Goal: Task Accomplishment & Management: Manage account settings

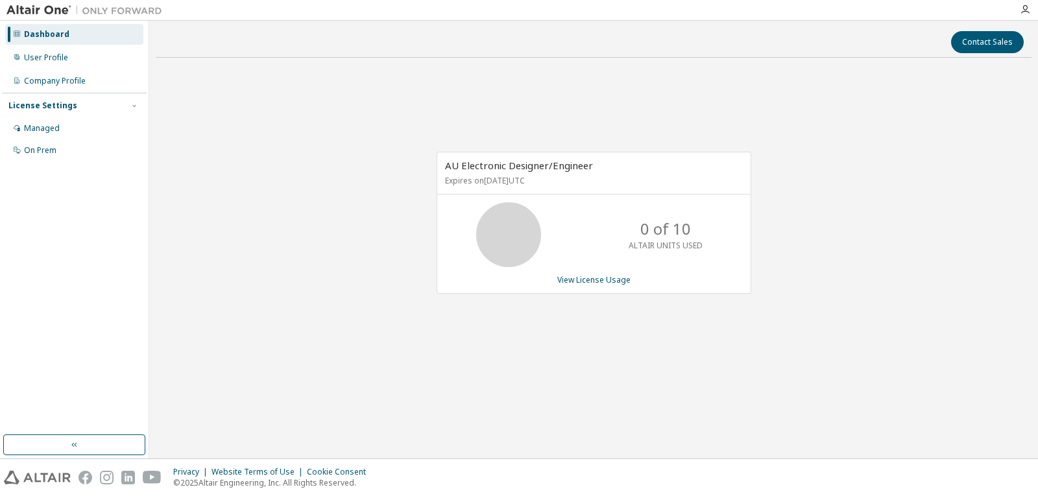
click at [49, 16] on img at bounding box center [87, 10] width 162 height 13
click at [86, 103] on div "License Settings" at bounding box center [74, 106] width 132 height 12
click at [69, 110] on div "License Settings" at bounding box center [42, 106] width 69 height 10
click at [52, 128] on div "Managed" at bounding box center [42, 128] width 36 height 10
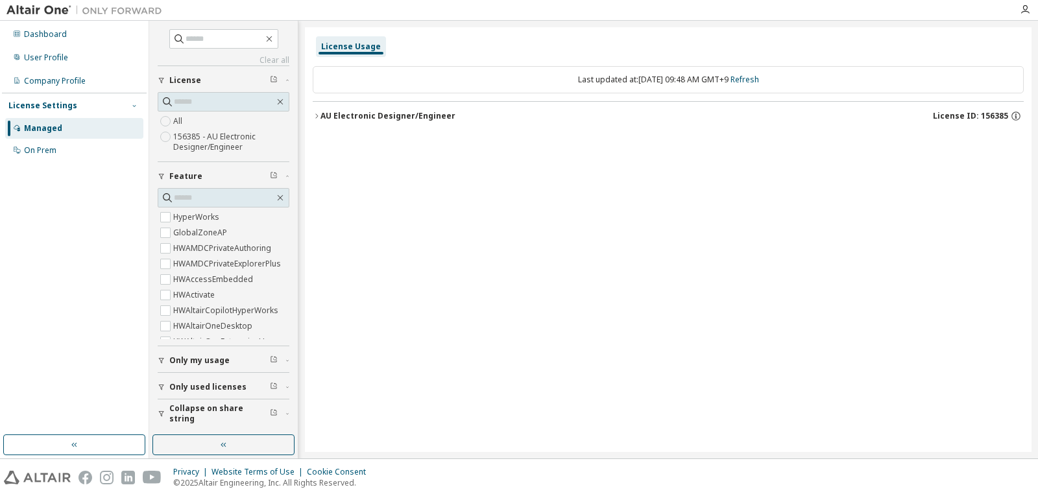
click at [133, 109] on icon "button" at bounding box center [134, 106] width 8 height 8
click at [42, 104] on div "License Settings" at bounding box center [42, 106] width 69 height 10
click at [215, 368] on button "Only my usage" at bounding box center [224, 361] width 132 height 29
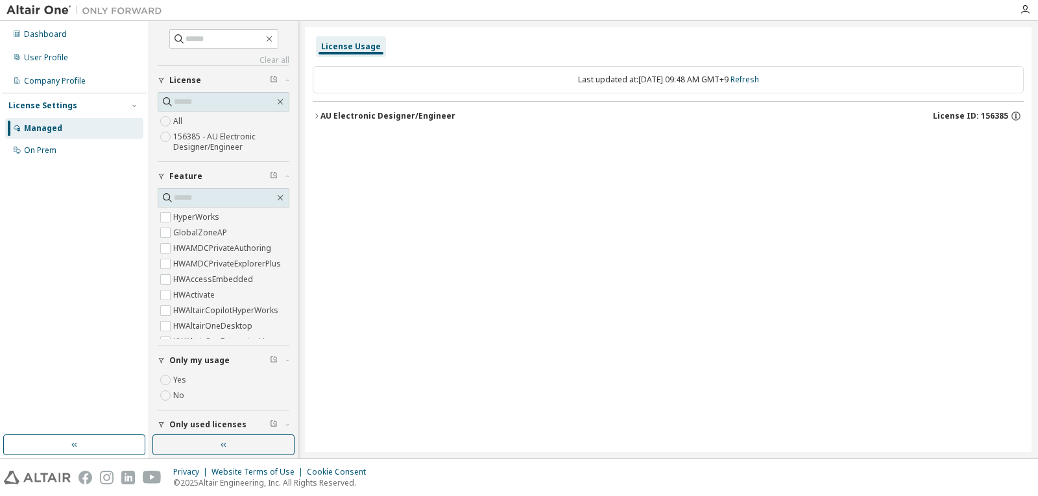
click at [215, 368] on button "Only my usage" at bounding box center [224, 361] width 132 height 29
click at [209, 392] on span "Only used licenses" at bounding box center [207, 387] width 77 height 10
click at [532, 37] on div "License Usage" at bounding box center [668, 46] width 711 height 23
click at [584, 129] on button "AU Electronic Designer/Engineer License ID: 156385" at bounding box center [668, 116] width 711 height 29
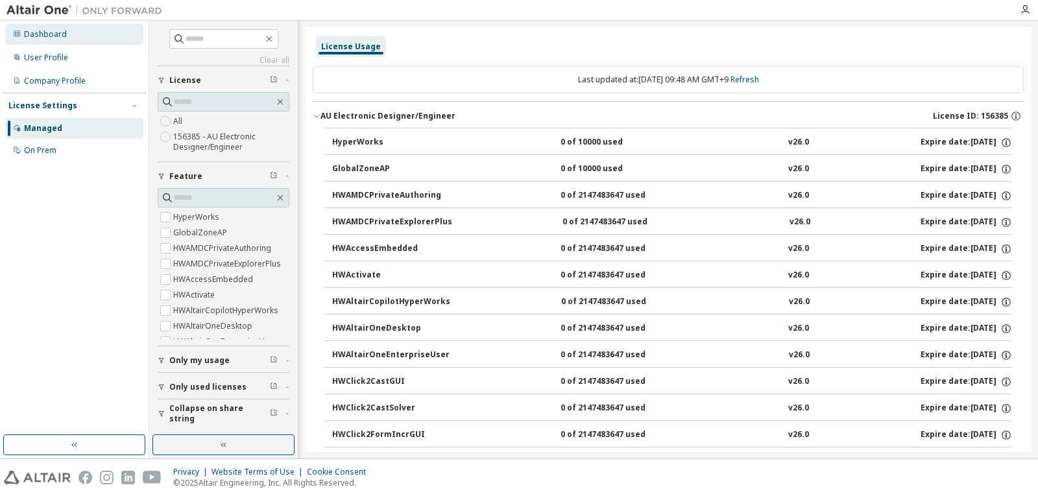
click at [68, 41] on div "Dashboard" at bounding box center [74, 34] width 138 height 21
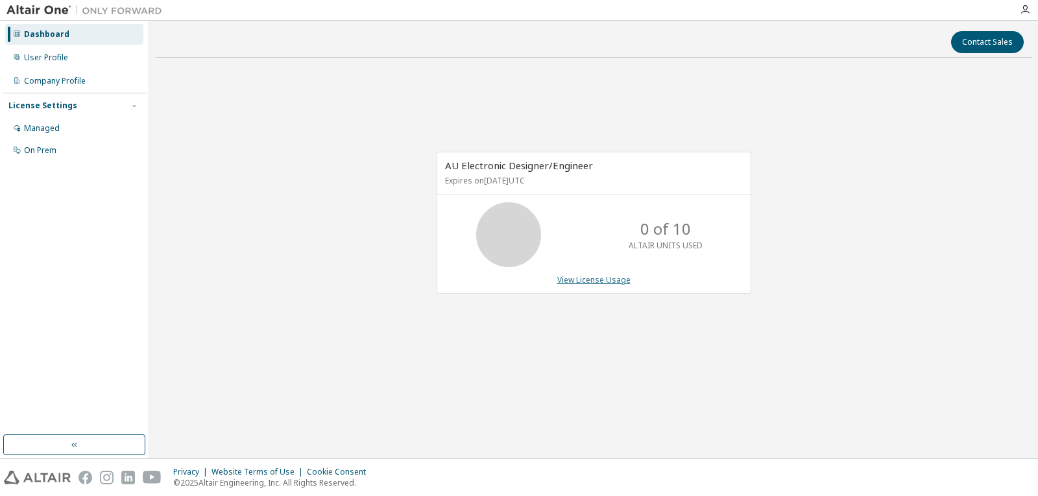
click at [595, 282] on link "View License Usage" at bounding box center [594, 280] width 73 height 11
click at [97, 34] on div "Dashboard" at bounding box center [74, 34] width 138 height 21
click at [72, 62] on div "User Profile" at bounding box center [74, 57] width 138 height 21
click at [29, 57] on div "User Profile" at bounding box center [46, 58] width 44 height 10
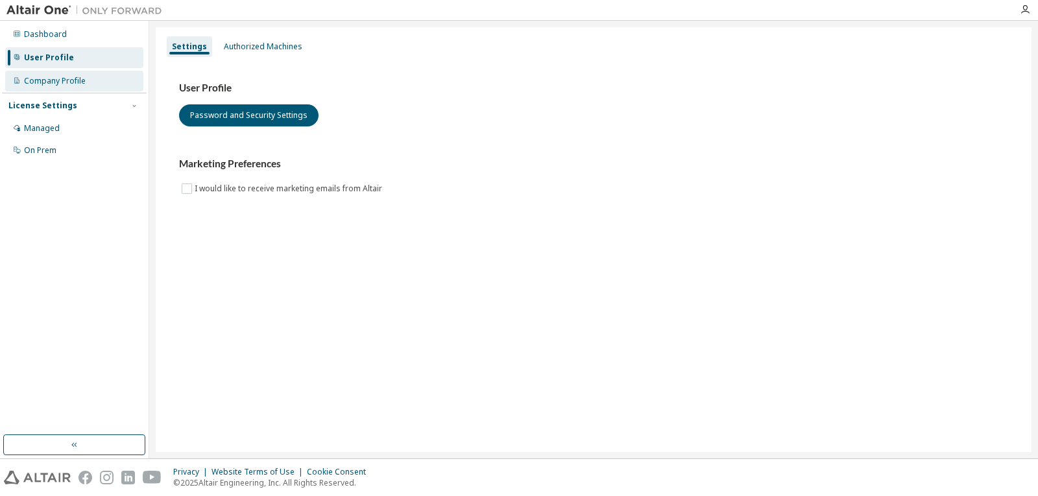
click at [42, 79] on div "Company Profile" at bounding box center [55, 81] width 62 height 10
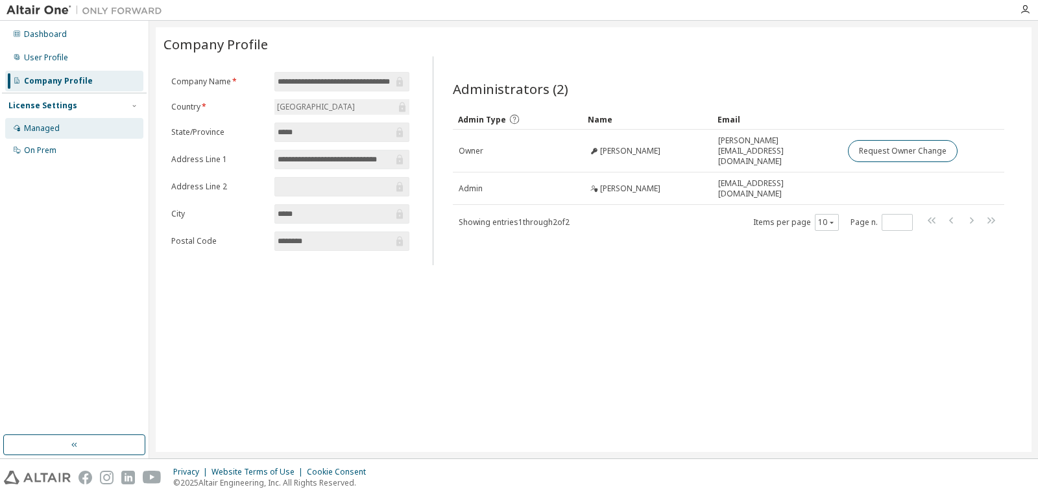
click at [70, 130] on div "Managed" at bounding box center [74, 128] width 138 height 21
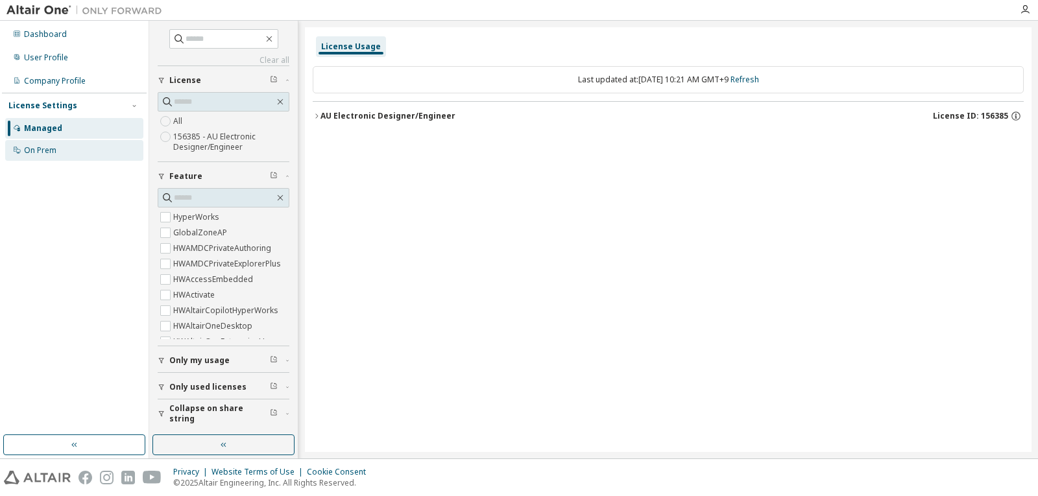
click at [61, 145] on div "On Prem" at bounding box center [74, 150] width 138 height 21
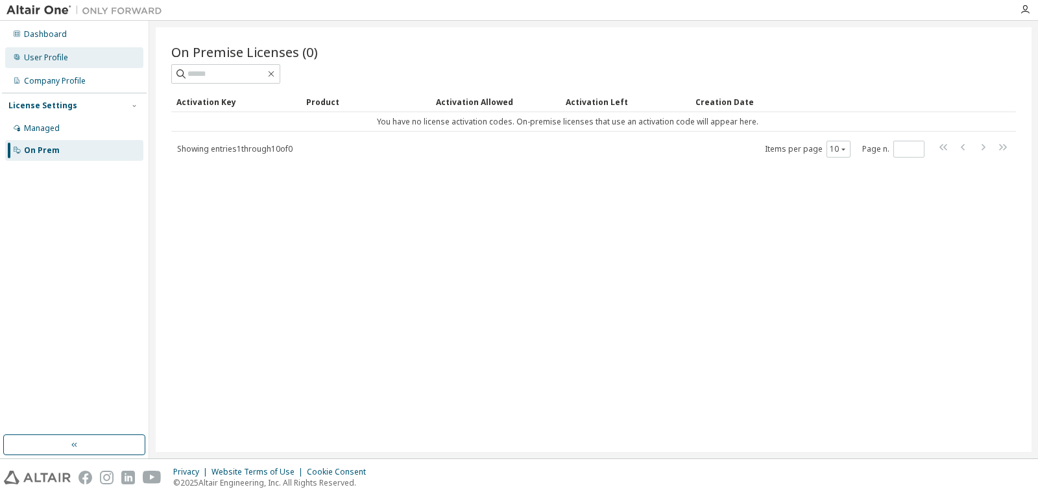
click at [75, 61] on div "User Profile" at bounding box center [74, 57] width 138 height 21
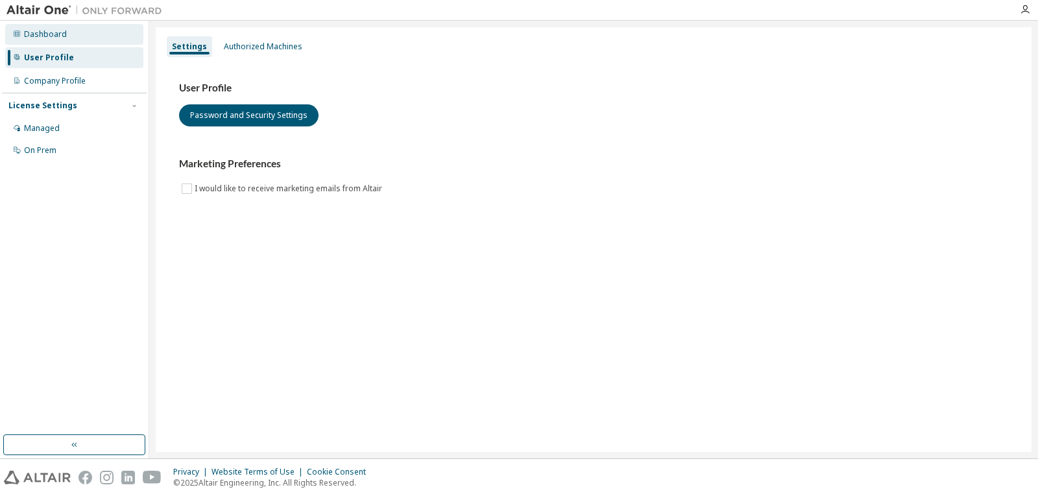
click at [71, 37] on div "Dashboard" at bounding box center [74, 34] width 138 height 21
